Goal: Transaction & Acquisition: Purchase product/service

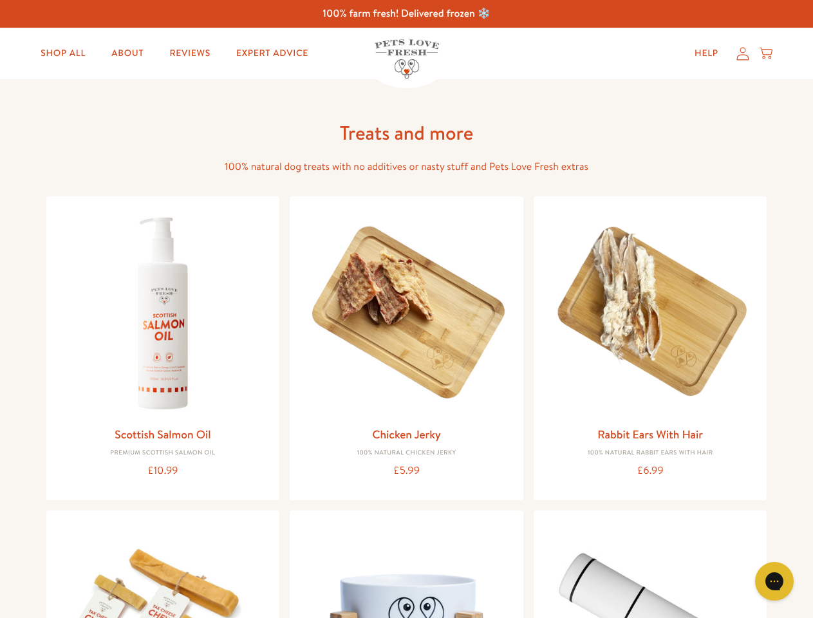
click at [774, 581] on icon "Gorgias live chat" at bounding box center [774, 581] width 12 height 12
